Goal: Go to known website: Access a specific website the user already knows

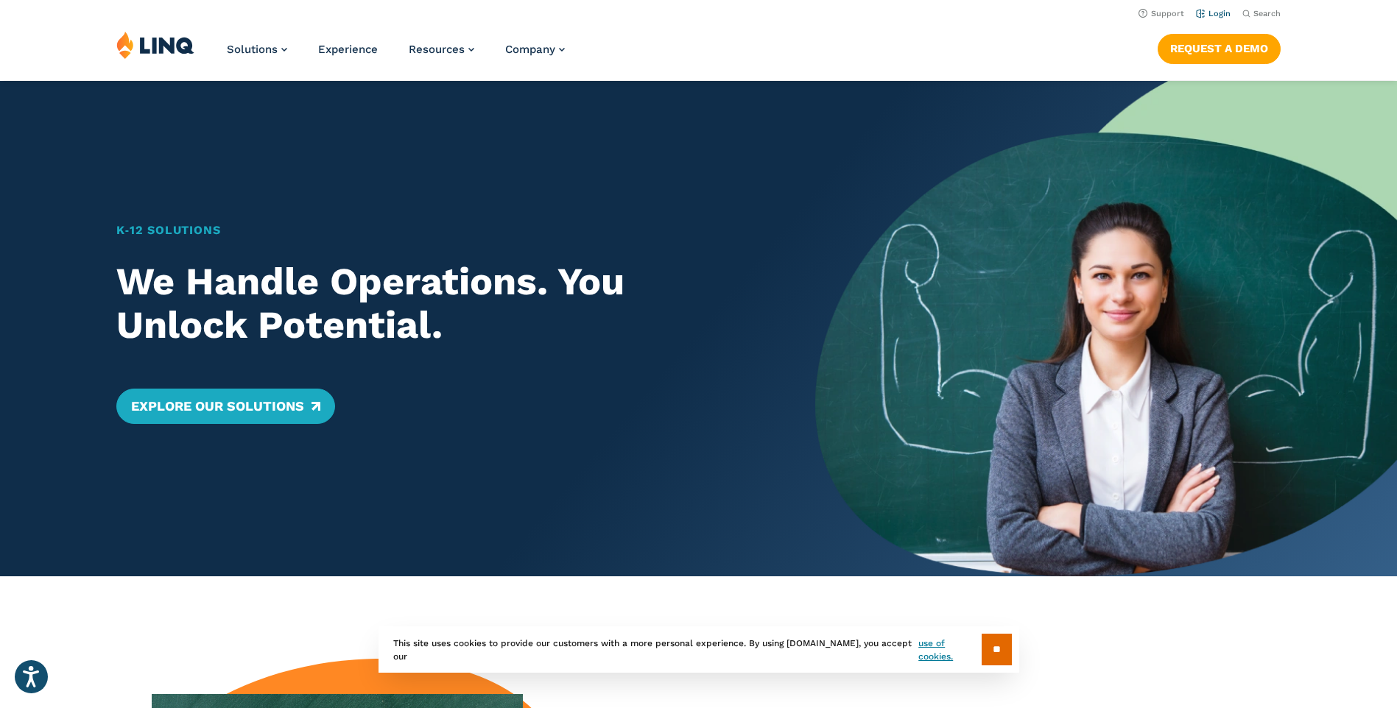
click at [1218, 10] on link "Login" at bounding box center [1213, 14] width 35 height 10
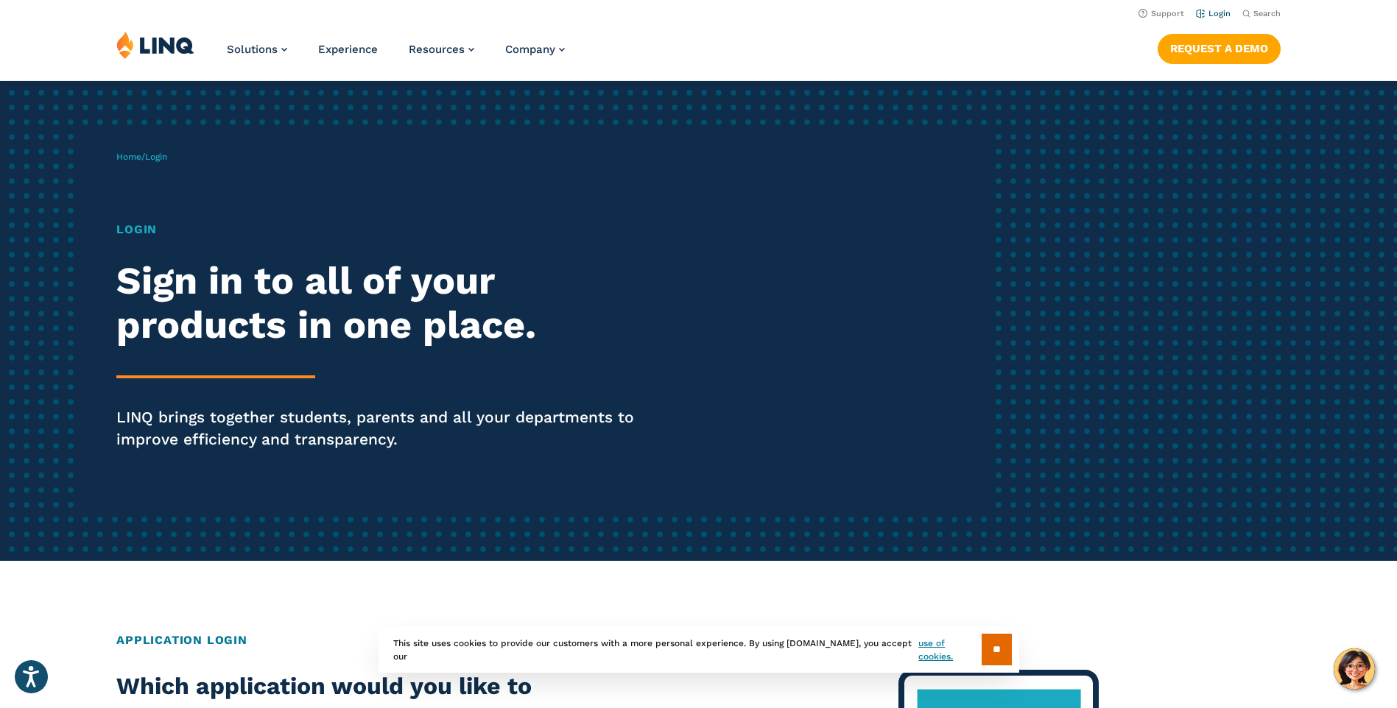
click at [1217, 14] on link "Login" at bounding box center [1213, 14] width 35 height 10
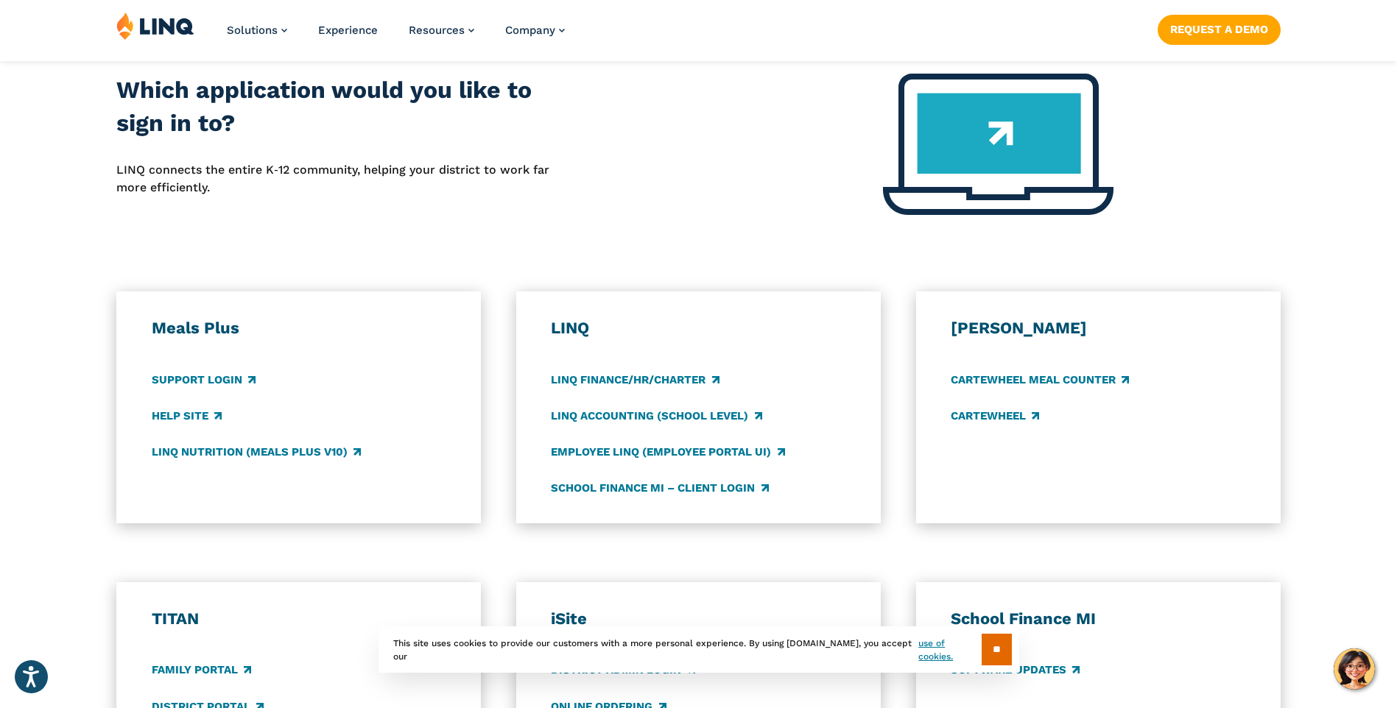
scroll to position [663, 0]
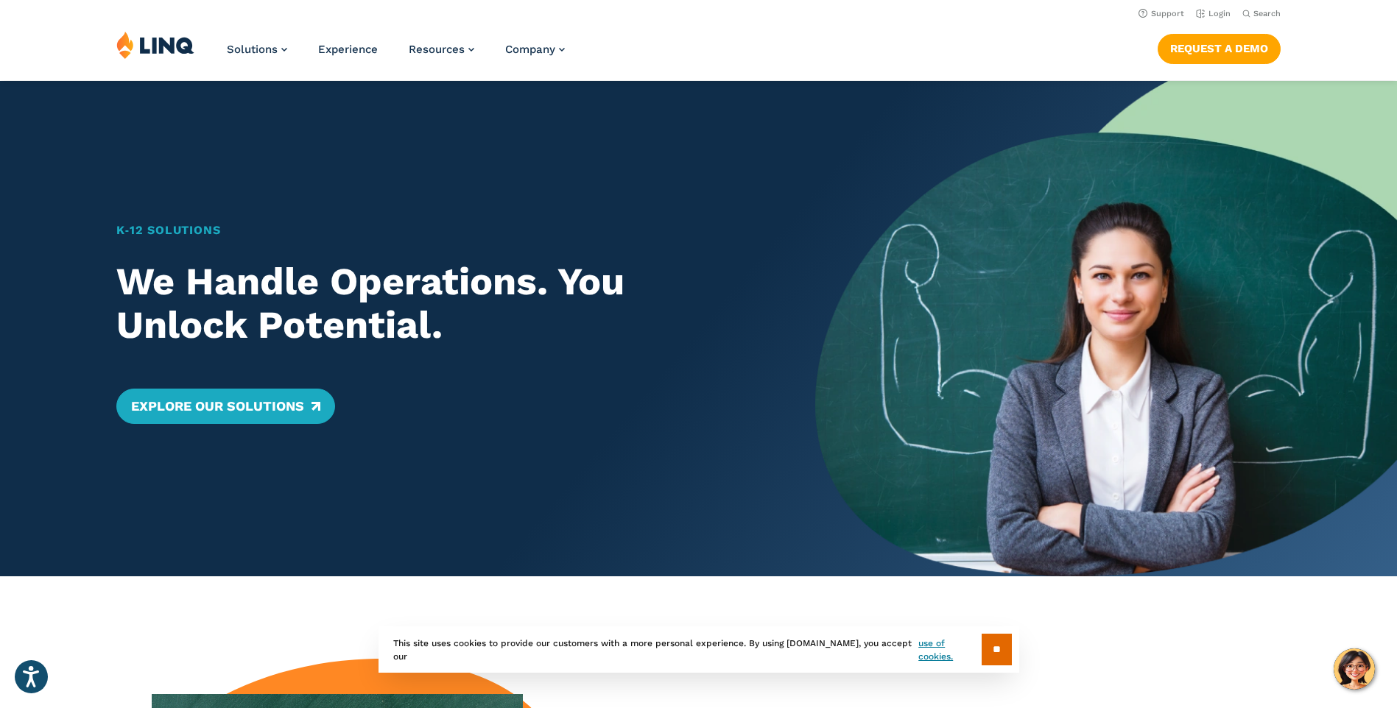
click at [166, 52] on img at bounding box center [155, 45] width 78 height 28
click at [1220, 6] on li "Login" at bounding box center [1213, 12] width 35 height 16
click at [1218, 9] on link "Login" at bounding box center [1213, 14] width 35 height 10
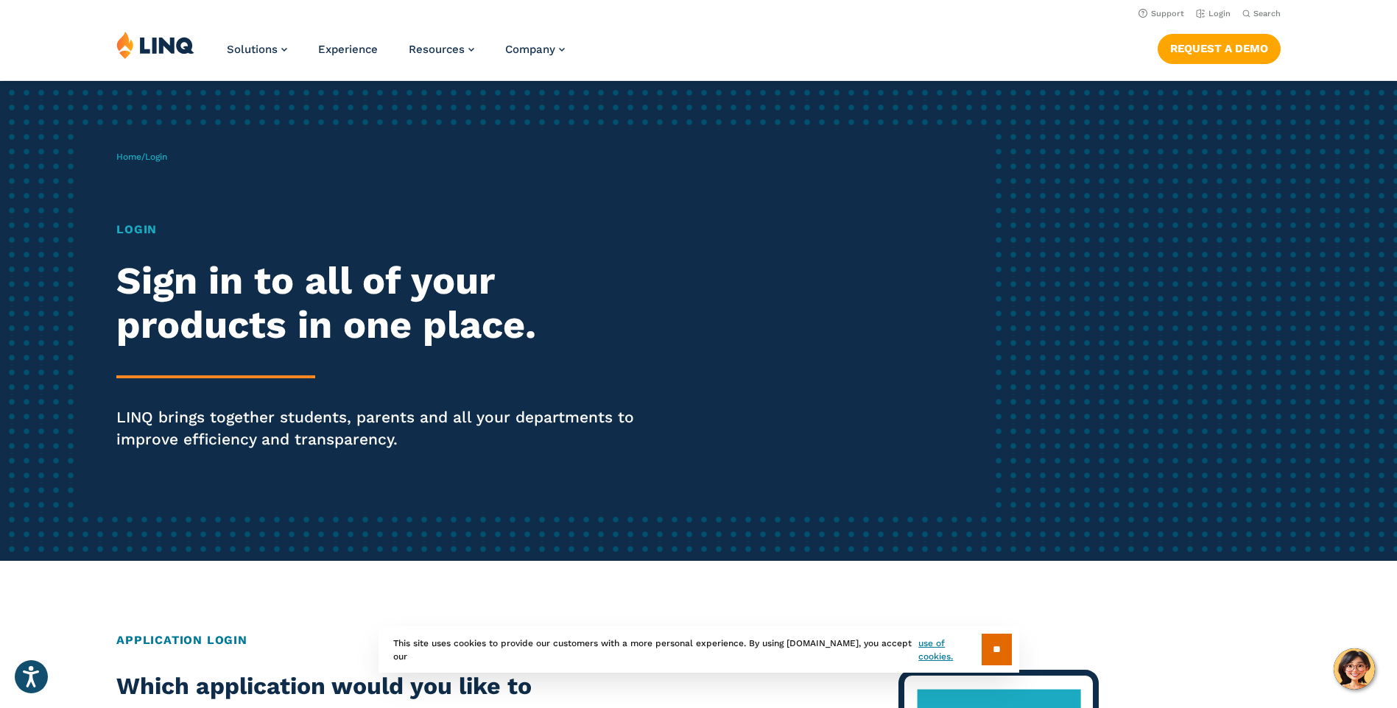
click at [125, 223] on h1 "Login" at bounding box center [385, 230] width 538 height 18
click at [131, 228] on h1 "Login" at bounding box center [385, 230] width 538 height 18
click at [262, 376] on hr at bounding box center [215, 377] width 199 height 3
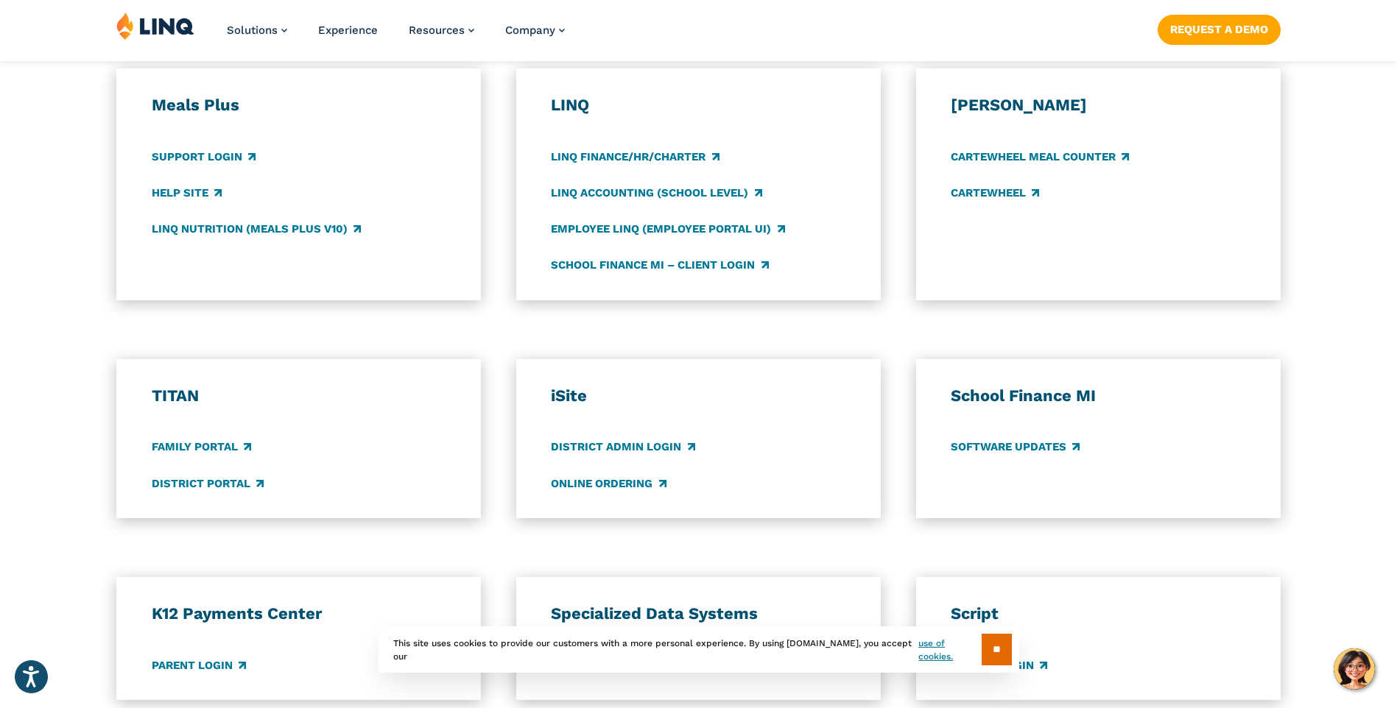
scroll to position [884, 0]
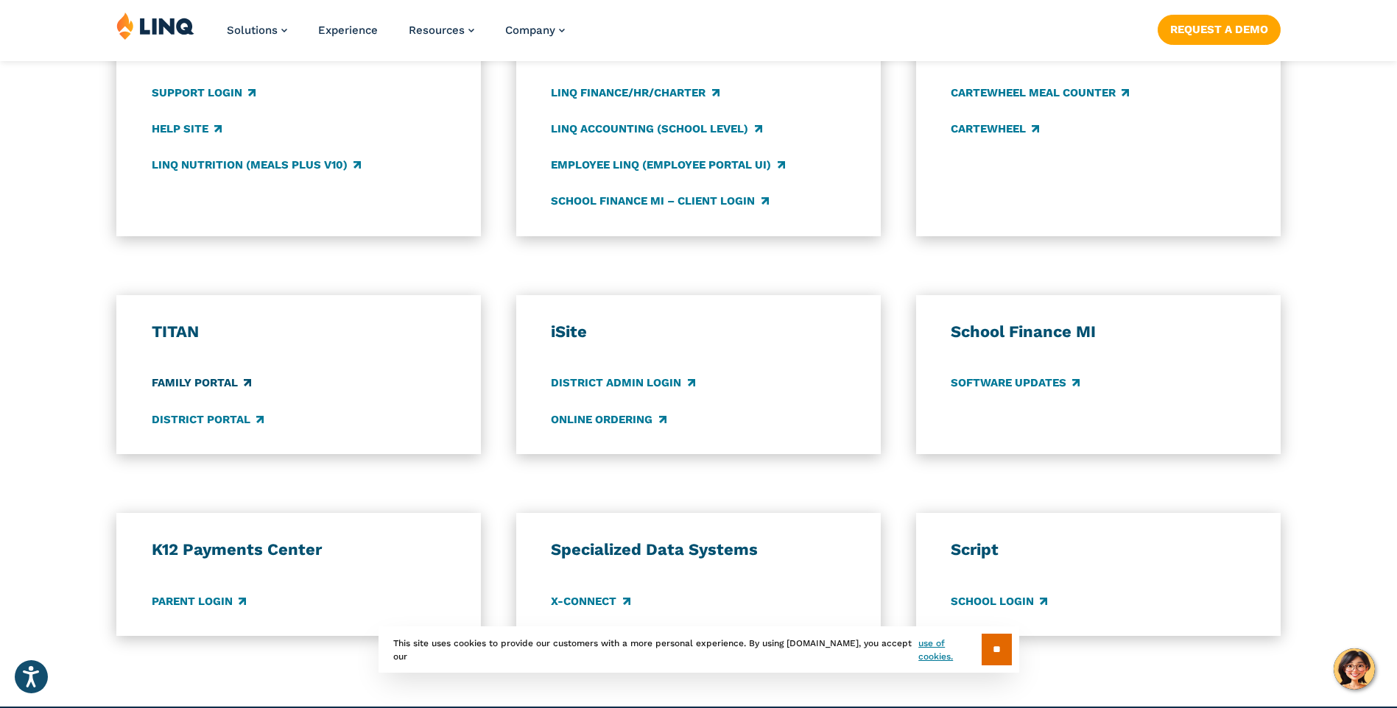
click at [212, 381] on link "Family Portal" at bounding box center [201, 384] width 99 height 16
